Goal: Navigation & Orientation: Find specific page/section

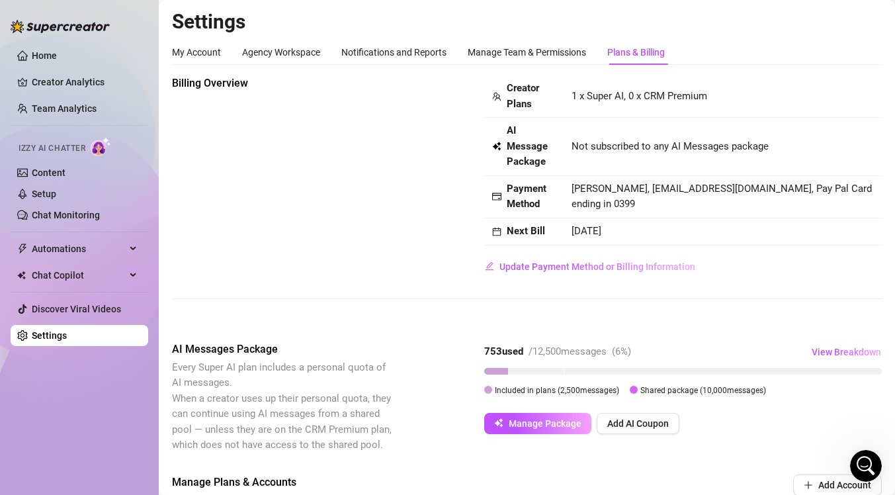
scroll to position [423, 0]
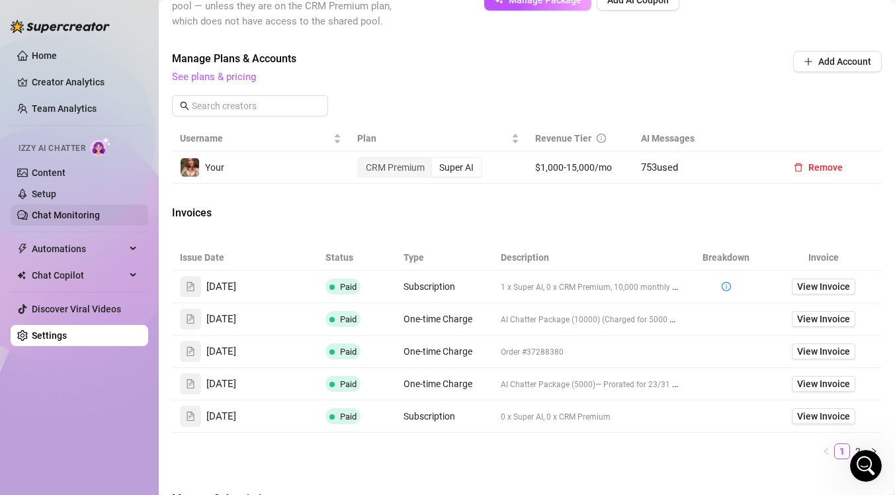
click at [75, 215] on link "Chat Monitoring" at bounding box center [66, 215] width 68 height 11
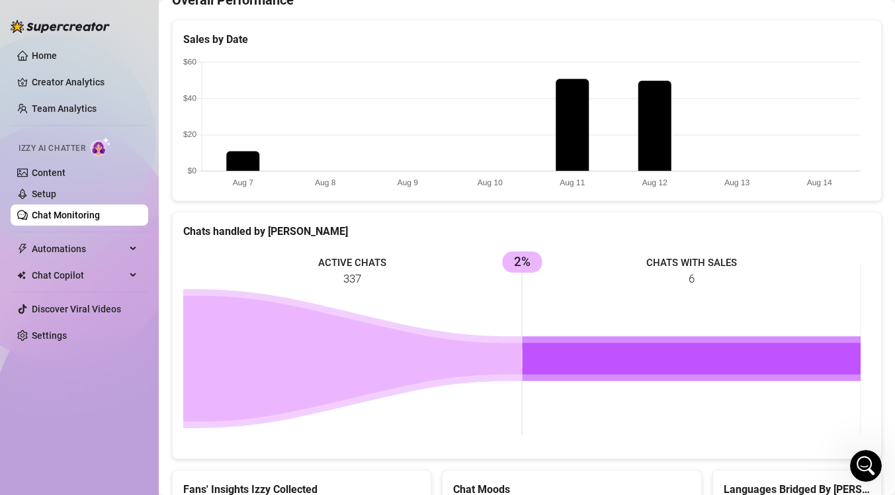
scroll to position [361, 0]
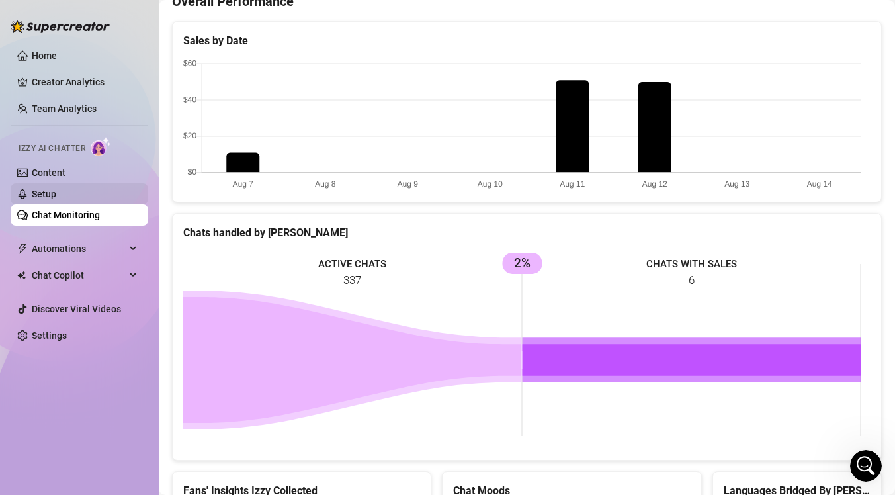
click at [56, 193] on link "Setup" at bounding box center [44, 194] width 24 height 11
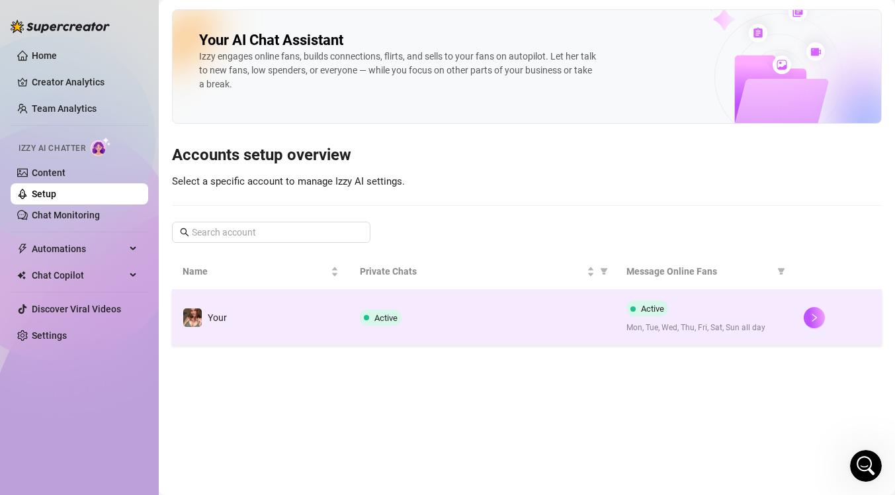
click at [307, 310] on td "Your" at bounding box center [260, 318] width 177 height 56
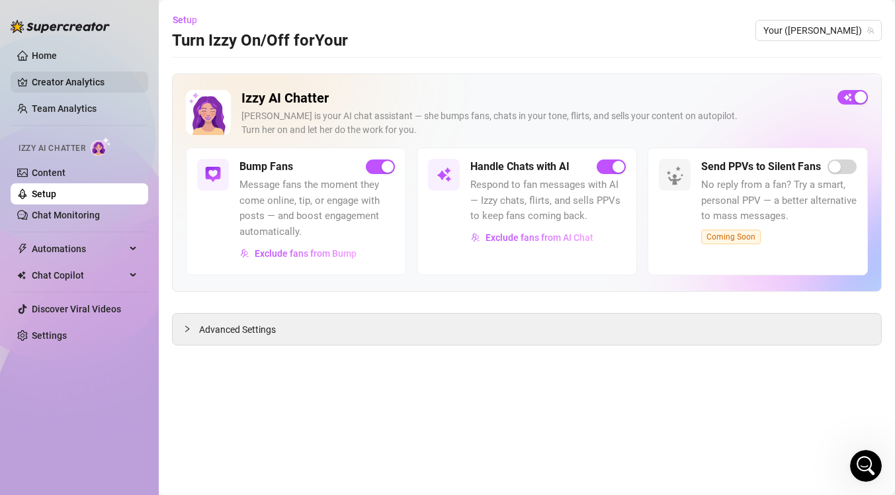
click at [75, 86] on link "Creator Analytics" at bounding box center [85, 81] width 106 height 21
